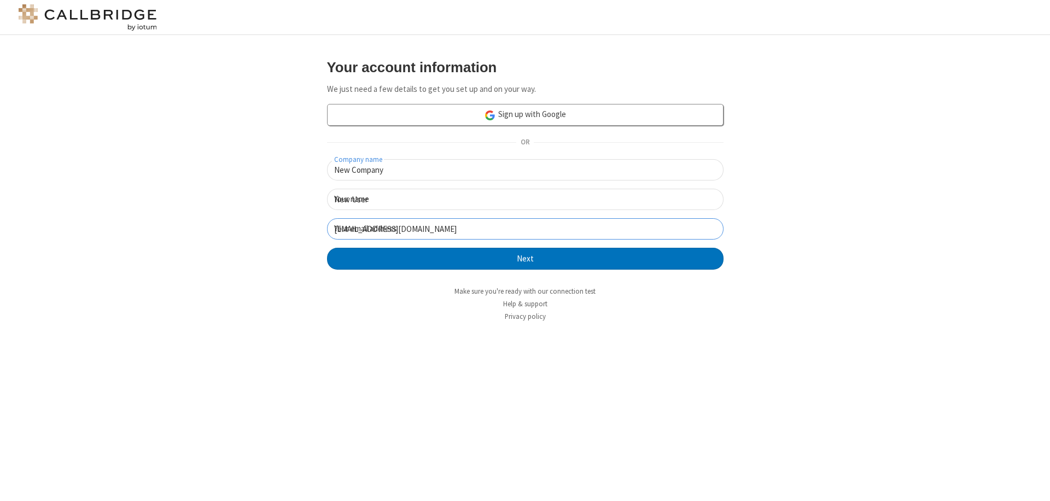
click button "Next" at bounding box center [525, 259] width 397 height 22
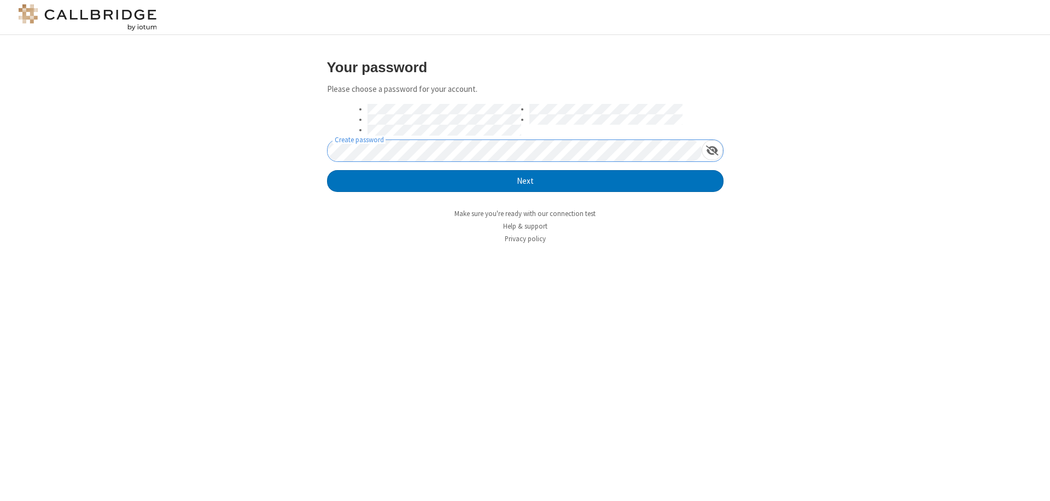
click button "Next" at bounding box center [525, 181] width 397 height 22
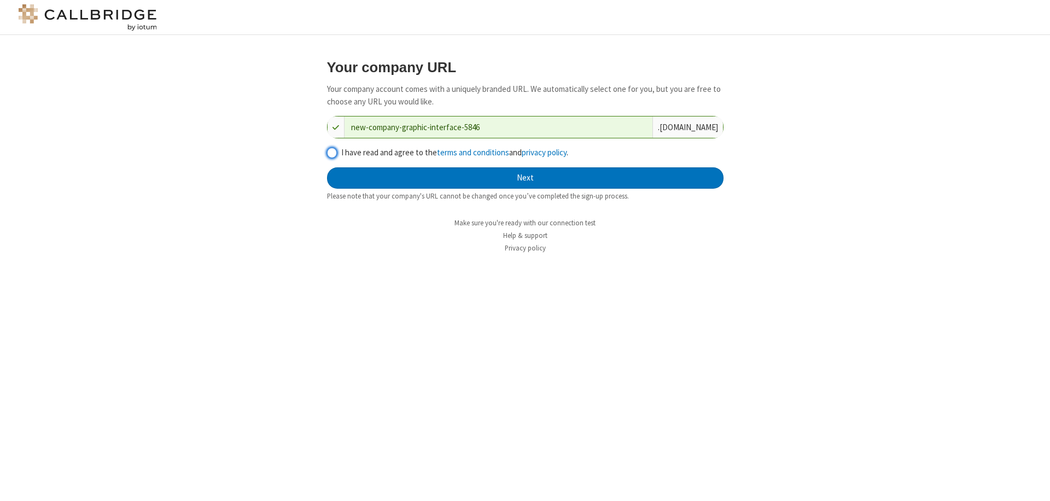
click at [332, 152] on input "I have read and agree to the terms and conditions and privacy policy ." at bounding box center [332, 152] width 10 height 11
checkbox input "true"
click at [525, 178] on button "Next" at bounding box center [525, 178] width 397 height 22
